Goal: Task Accomplishment & Management: Use online tool/utility

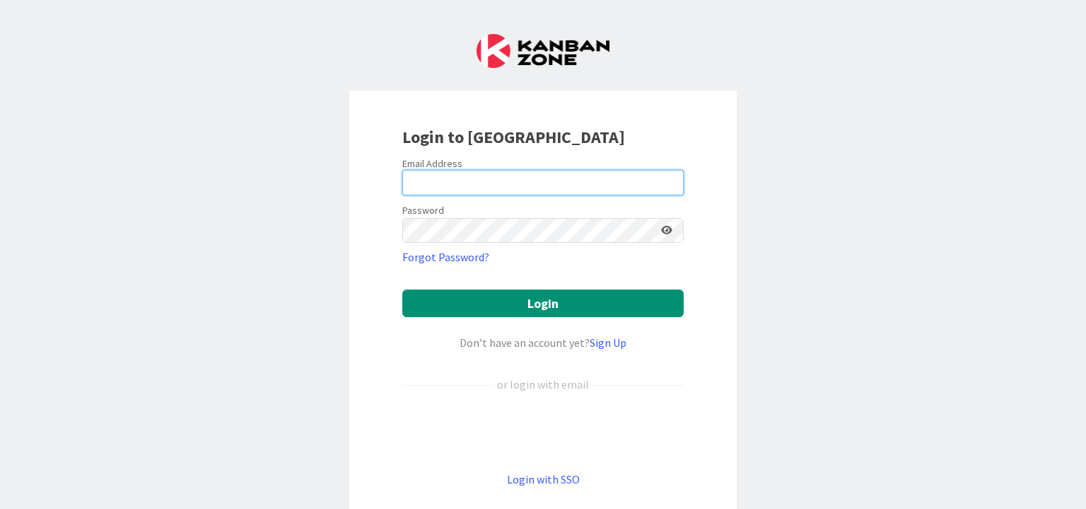
type input "[PERSON_NAME][EMAIL_ADDRESS][DOMAIN_NAME]"
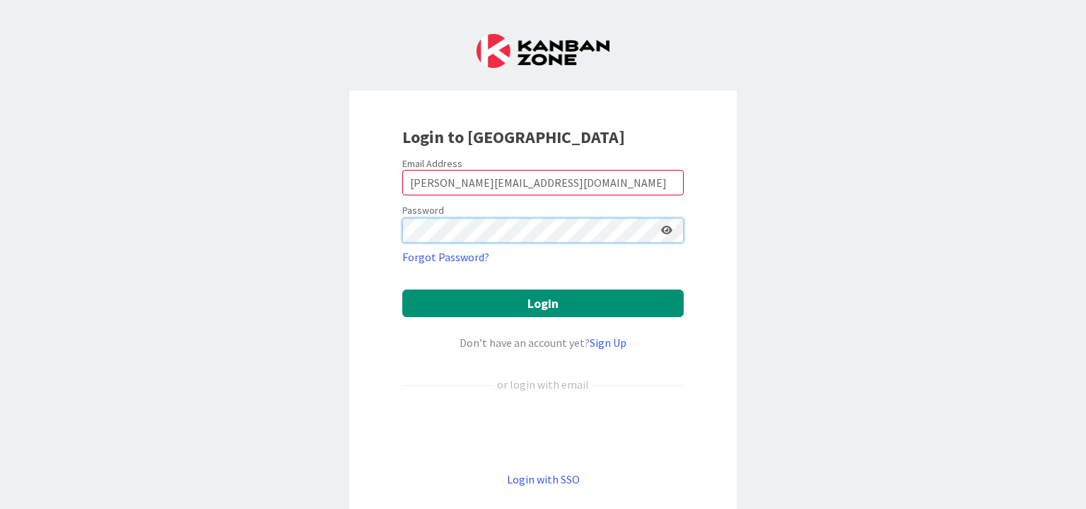
click at [372, 226] on div "Login to [GEOGRAPHIC_DATA] Email Address [EMAIL_ADDRESS][DOMAIN_NAME] Password …" at bounding box center [543, 306] width 388 height 431
click at [402, 289] on button "Login" at bounding box center [543, 303] width 282 height 28
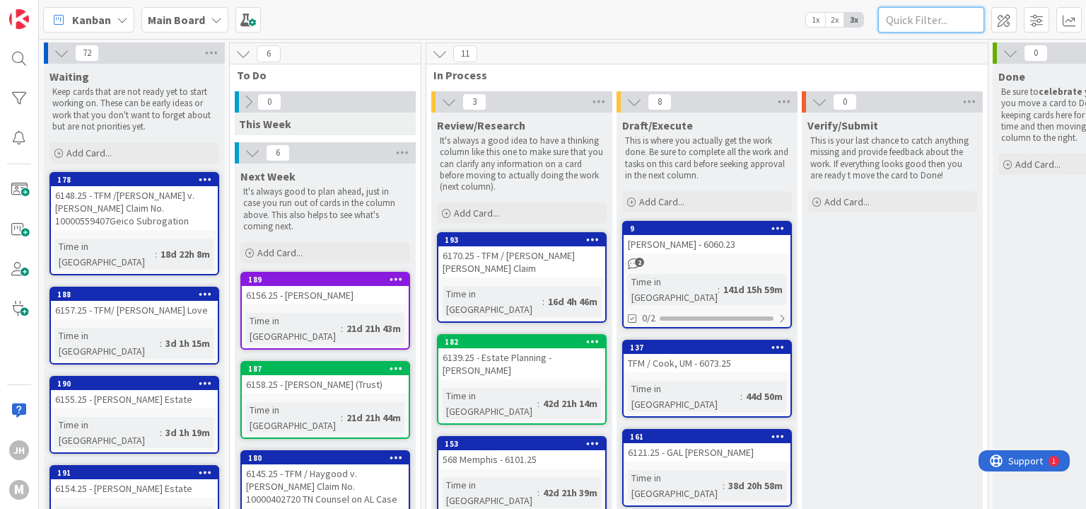
click at [921, 23] on input "text" at bounding box center [931, 19] width 106 height 25
type input "6145.25"
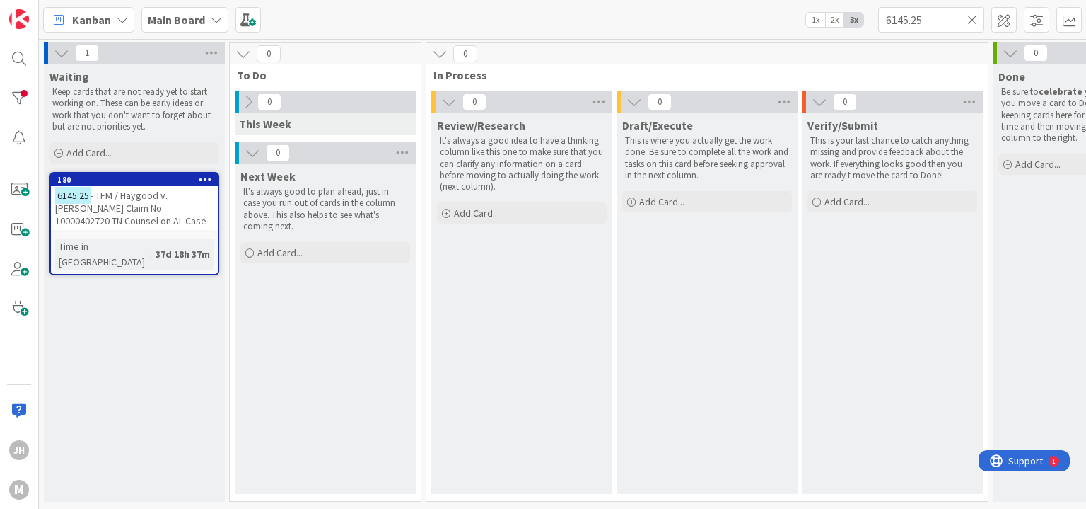
click at [973, 22] on icon at bounding box center [973, 19] width 10 height 13
